Goal: Information Seeking & Learning: Understand process/instructions

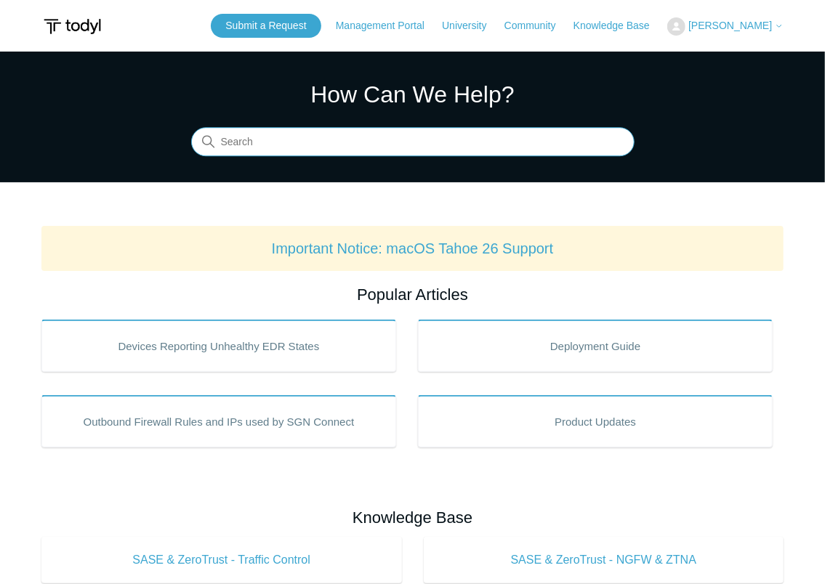
click at [262, 146] on input "Search" at bounding box center [412, 142] width 443 height 29
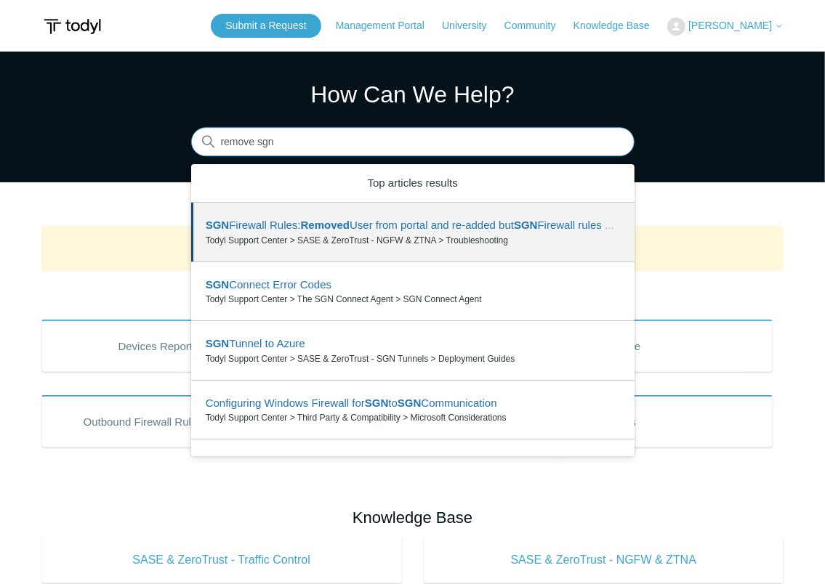
drag, startPoint x: 252, startPoint y: 142, endPoint x: 203, endPoint y: 142, distance: 48.7
click at [203, 142] on div "Search There are 6 results for your search. Use the Up and Down arrow keys to r…" at bounding box center [412, 142] width 443 height 29
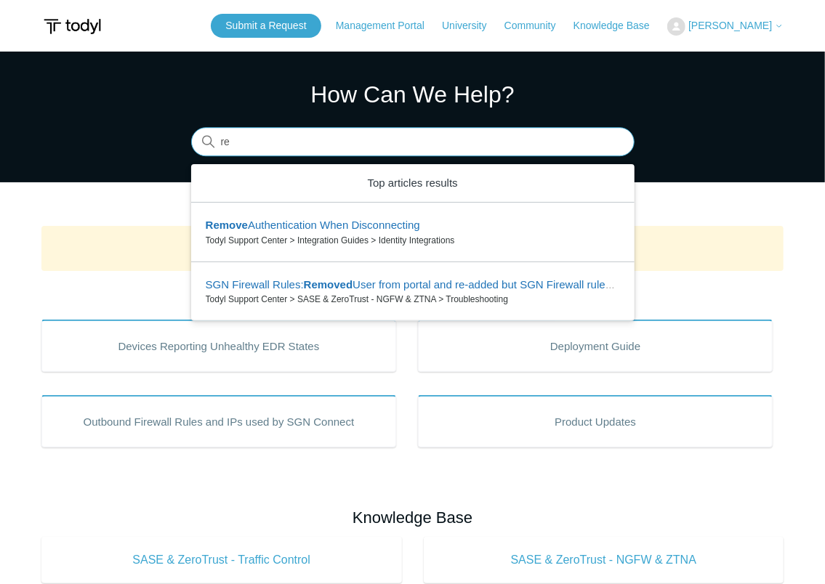
type input "r"
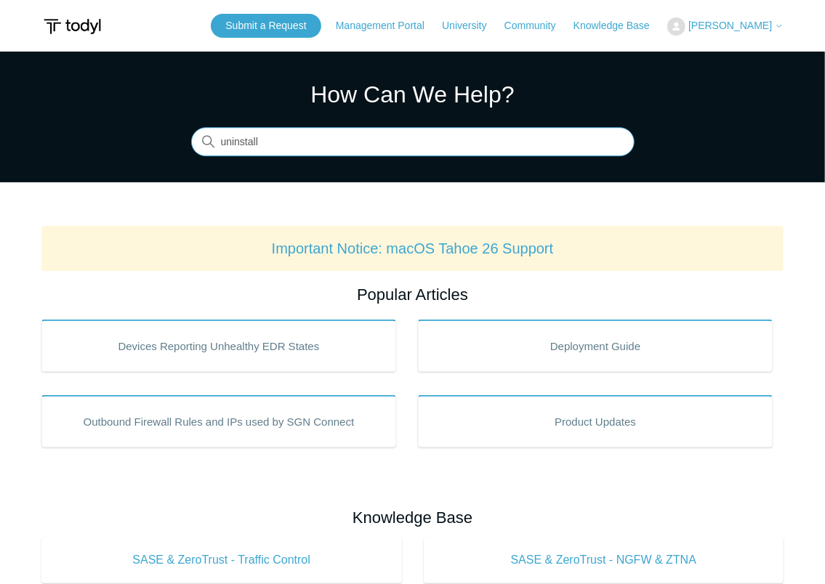
type input "uninstall"
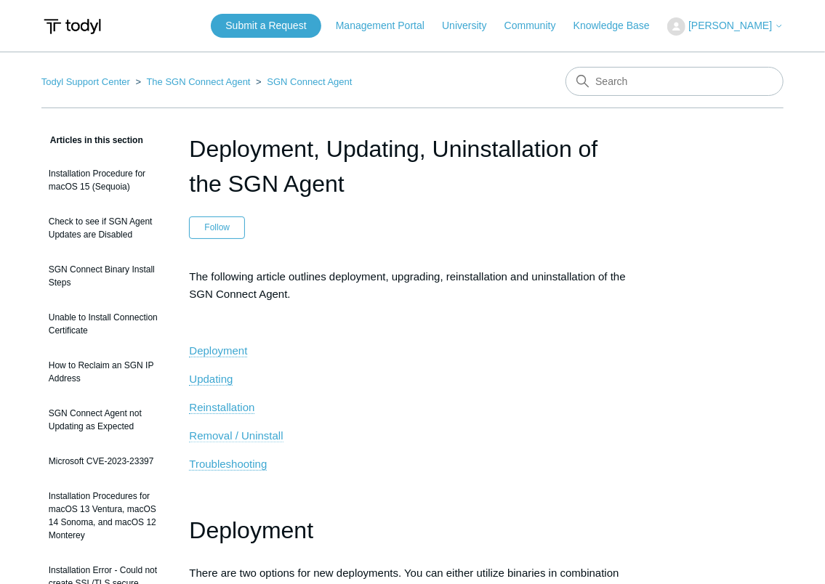
click at [223, 434] on span "Removal / Uninstall" at bounding box center [236, 435] width 94 height 12
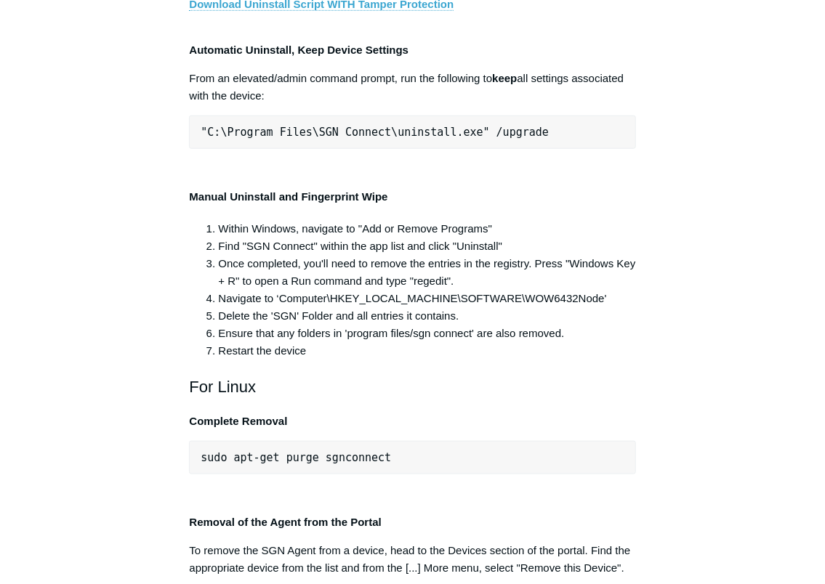
scroll to position [3019, 0]
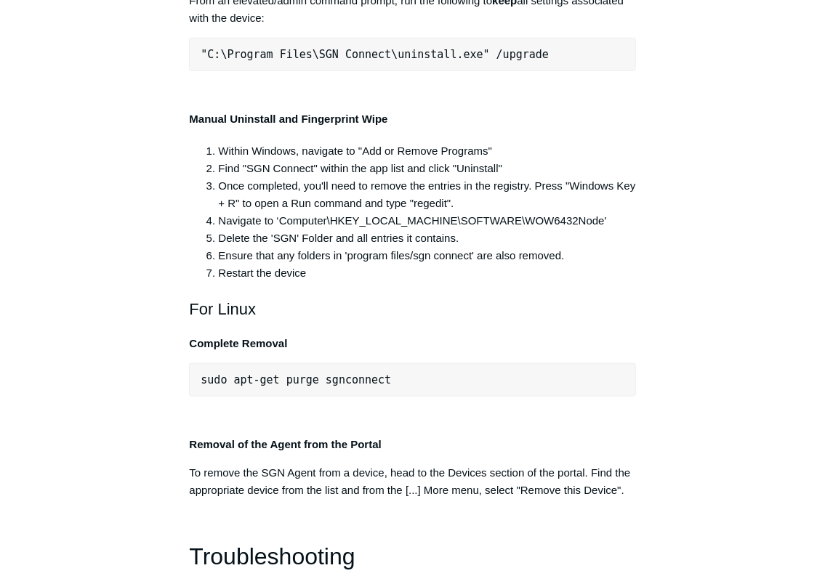
scroll to position [3106, 0]
